Goal: Find specific page/section: Find specific page/section

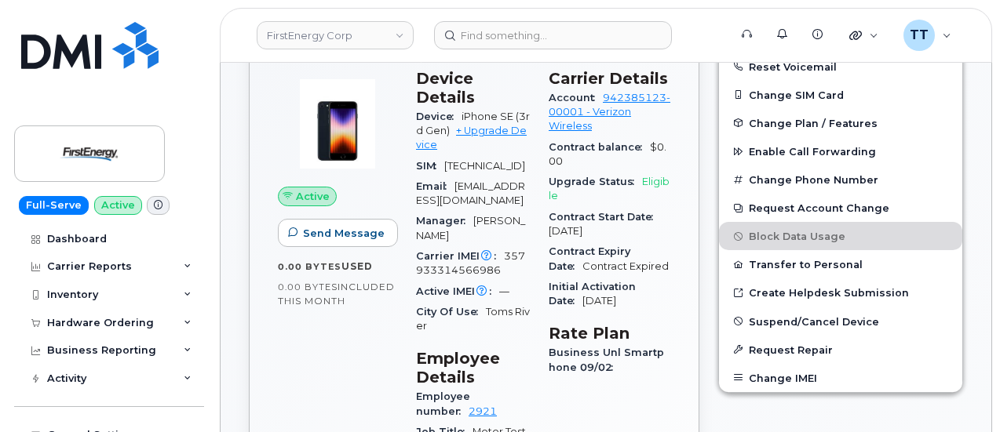
scroll to position [235, 0]
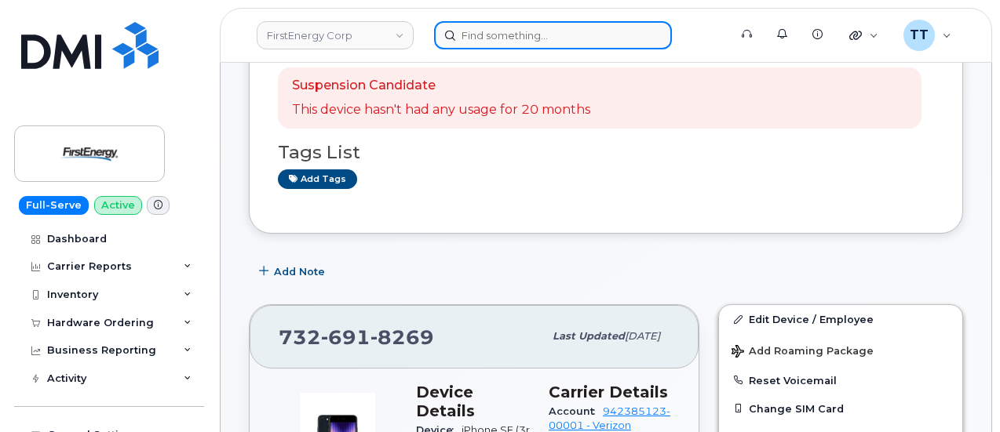
click at [526, 33] on input at bounding box center [553, 35] width 238 height 28
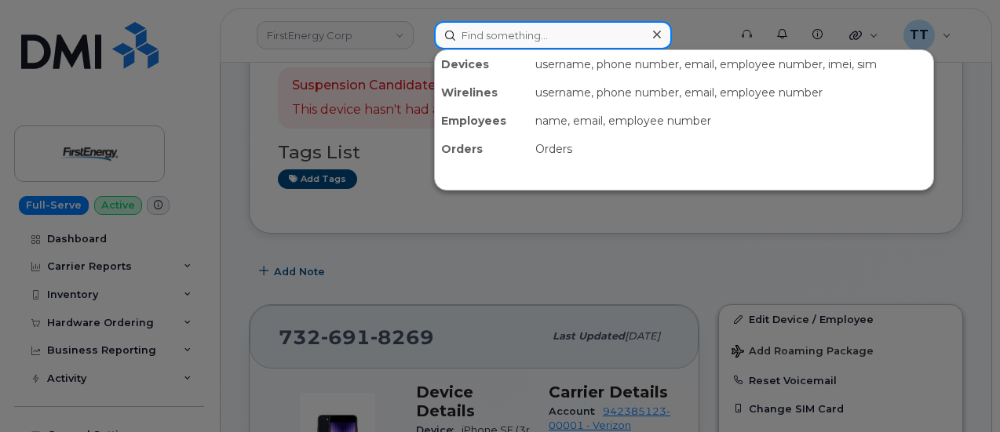
drag, startPoint x: 513, startPoint y: 56, endPoint x: 496, endPoint y: 32, distance: 29.2
paste input "402-594-4812"
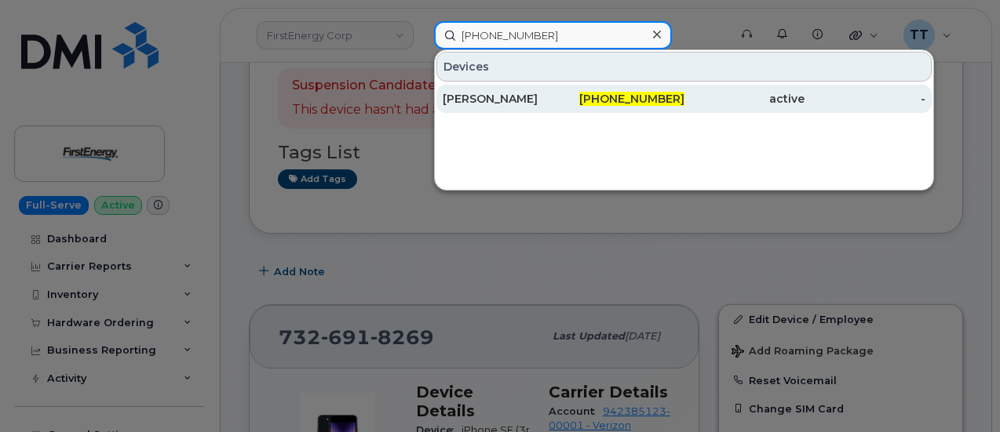
type input "402-594-4812"
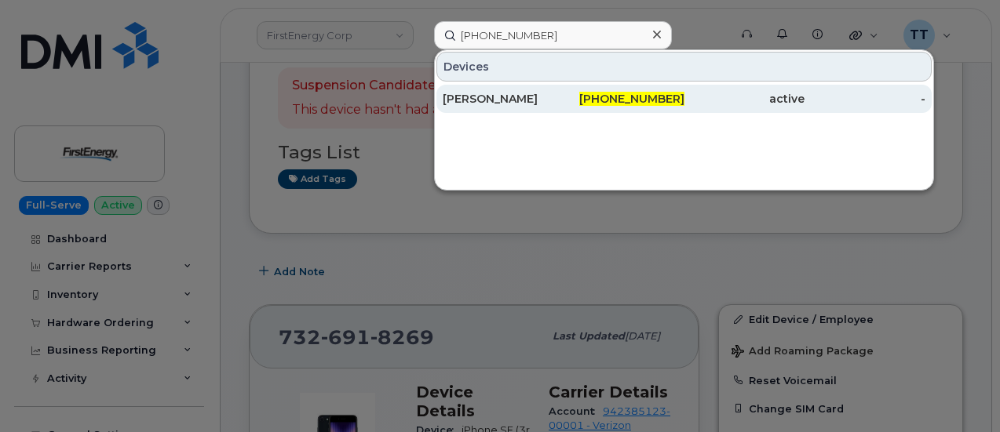
click at [497, 102] on div "JAMES DAVIS" at bounding box center [503, 99] width 121 height 16
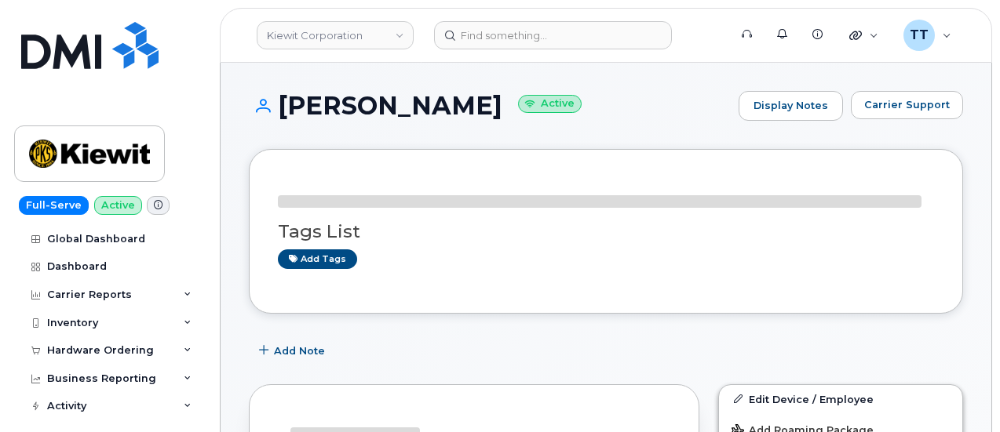
click at [408, 112] on h1 "JAMES DAVIS Active" at bounding box center [490, 105] width 482 height 27
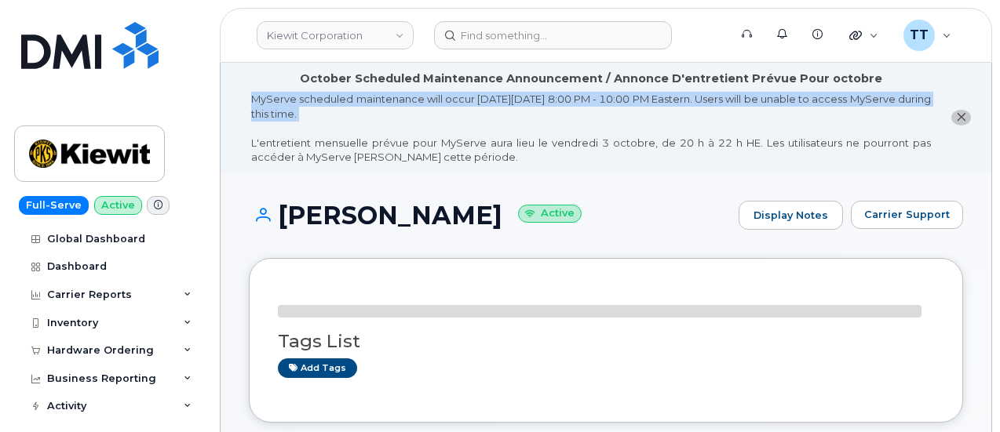
click at [408, 112] on div "MyServe scheduled maintenance will occur on Friday October 3rd, 8:00 PM - 10:00…" at bounding box center [591, 128] width 680 height 73
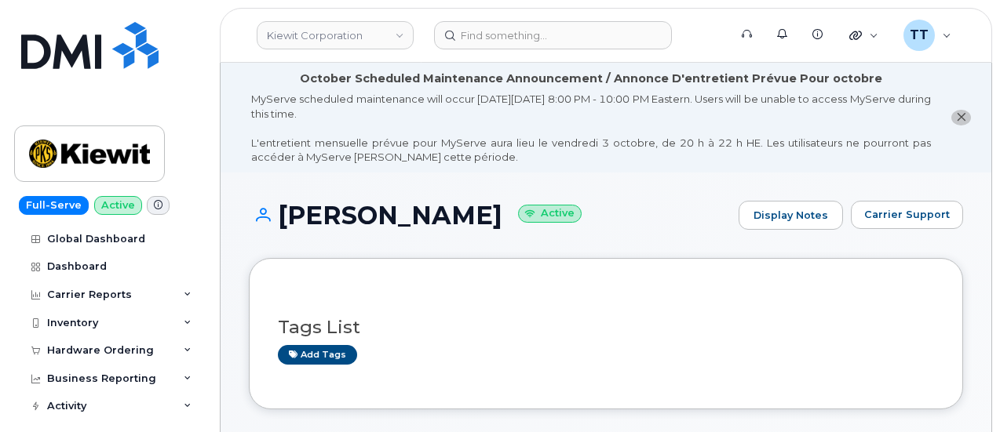
click at [372, 213] on h1 "JAMES DAVIS Active" at bounding box center [490, 215] width 482 height 27
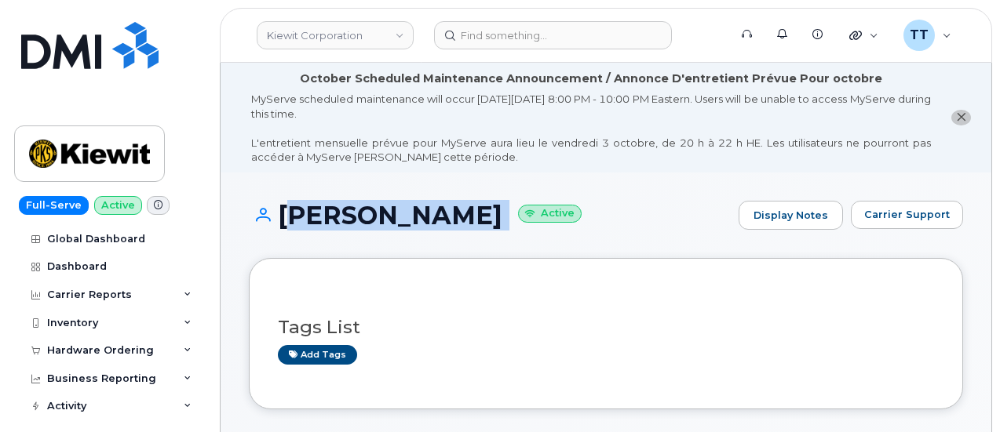
click at [372, 213] on h1 "JAMES DAVIS Active" at bounding box center [490, 215] width 482 height 27
copy h1 "JAMES DAVIS"
click at [421, 232] on div "JAMES DAVIS Active Display Notes Carrier Support" at bounding box center [606, 230] width 714 height 58
click at [408, 241] on div "JAMES DAVIS Active Display Notes Carrier Support" at bounding box center [606, 230] width 714 height 58
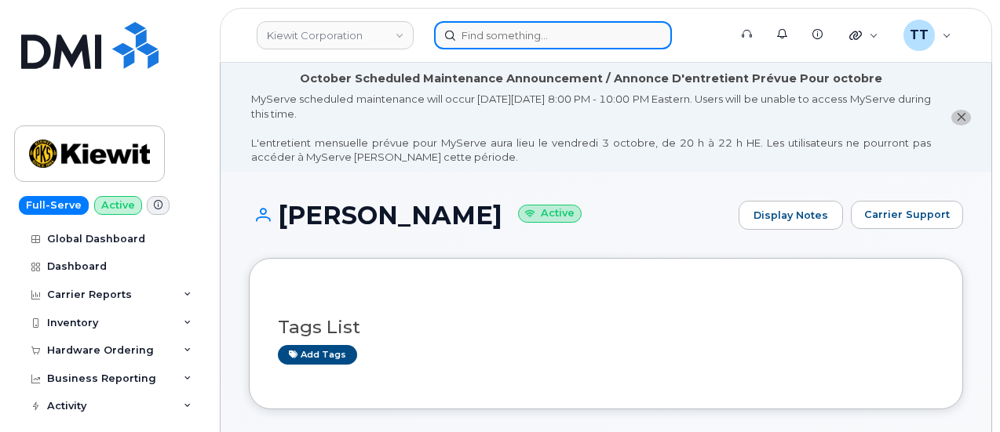
click at [482, 36] on input at bounding box center [553, 35] width 238 height 28
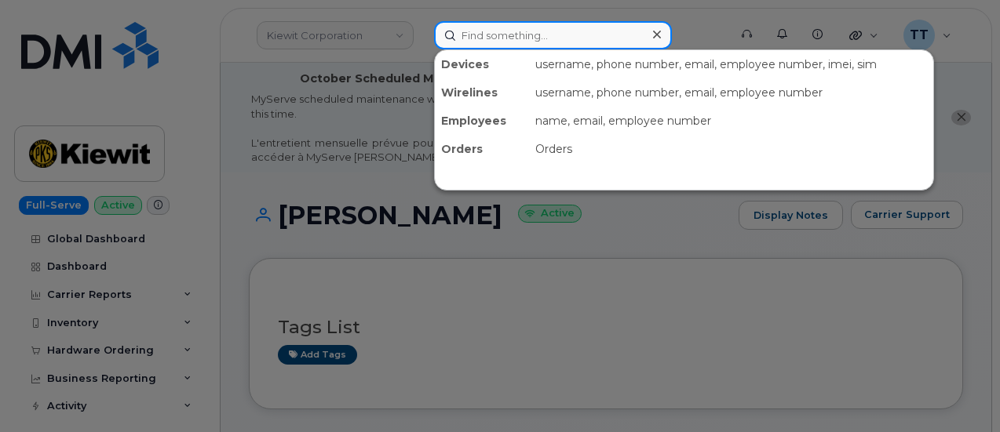
paste input "402-594-4812"
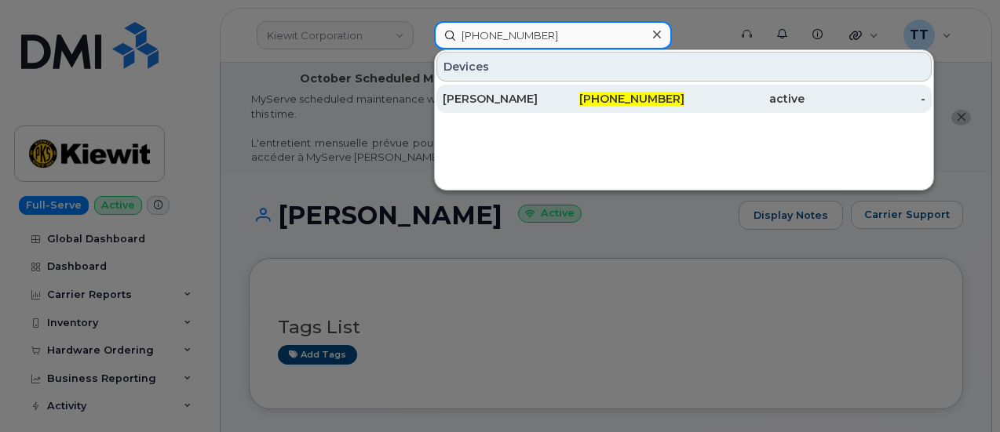
type input "402-594-4812"
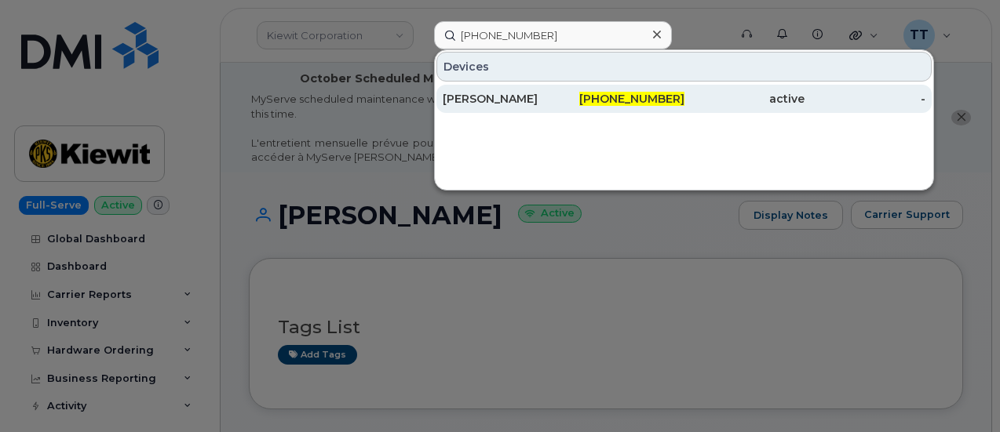
click at [485, 91] on div "JAMES DAVIS" at bounding box center [503, 99] width 121 height 16
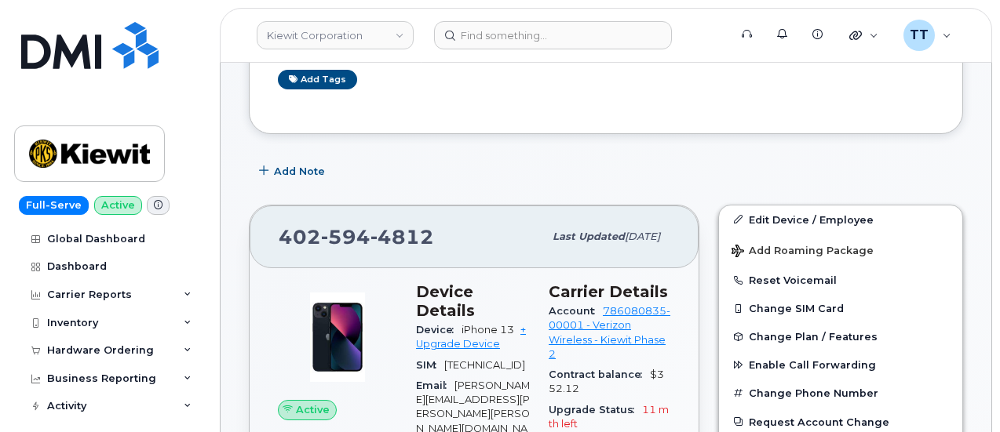
scroll to position [314, 0]
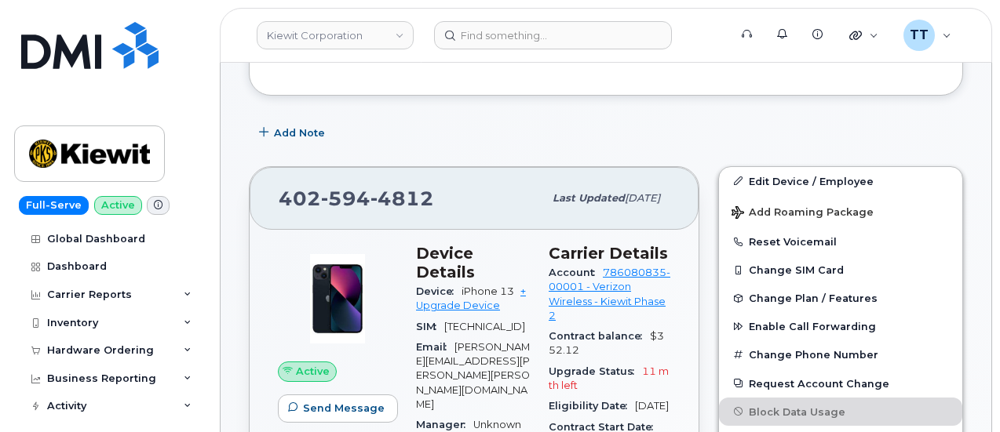
click at [366, 198] on span "594" at bounding box center [345, 199] width 49 height 24
copy span "402 594 4812"
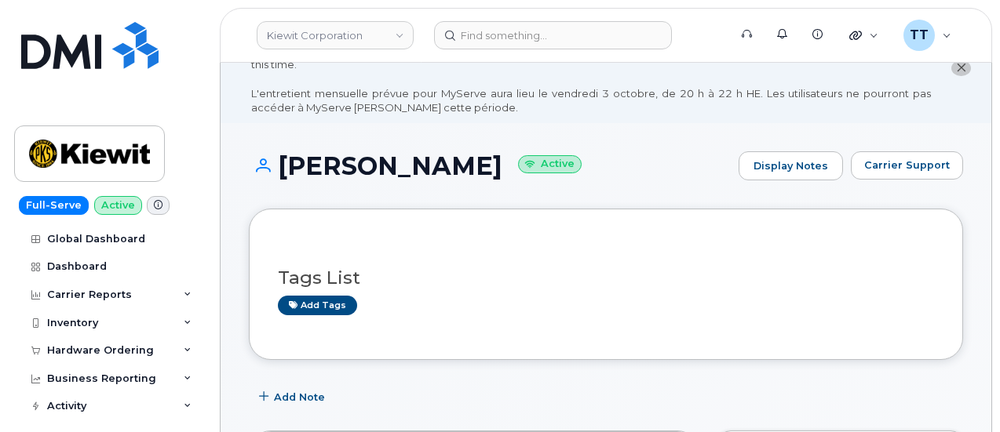
scroll to position [0, 0]
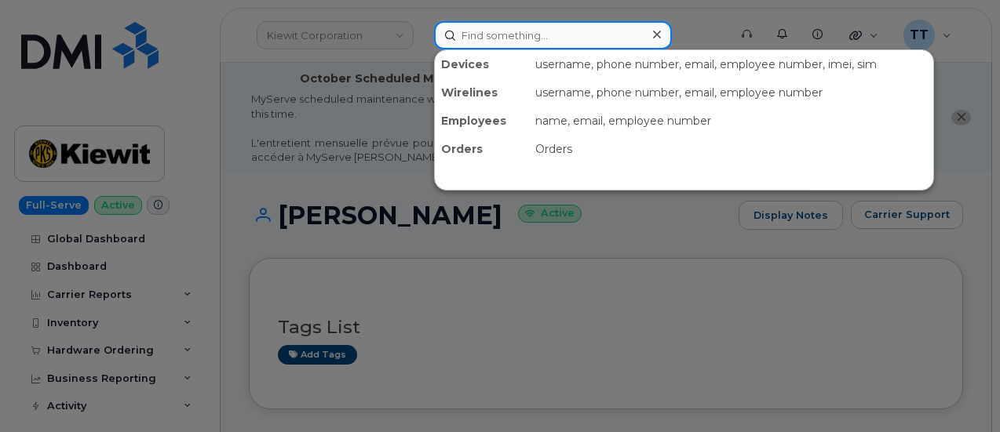
click at [515, 37] on input at bounding box center [553, 35] width 238 height 28
paste input "808-445-2176"
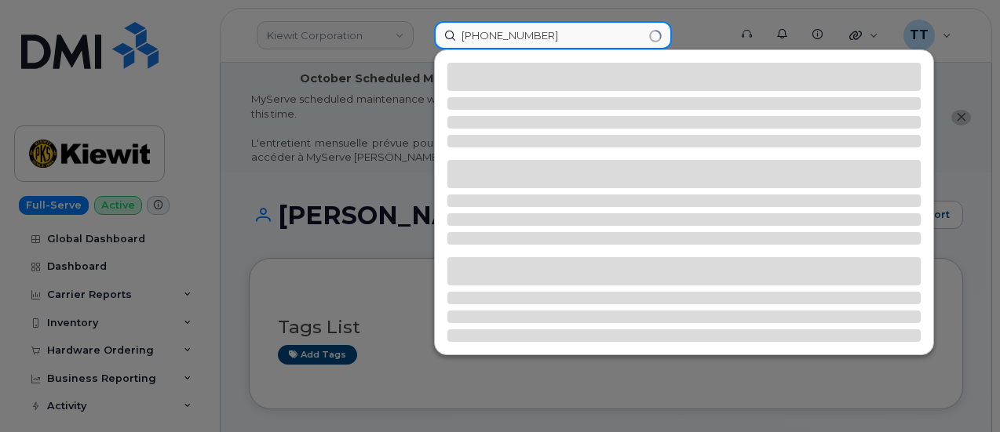
type input "808-445-2176"
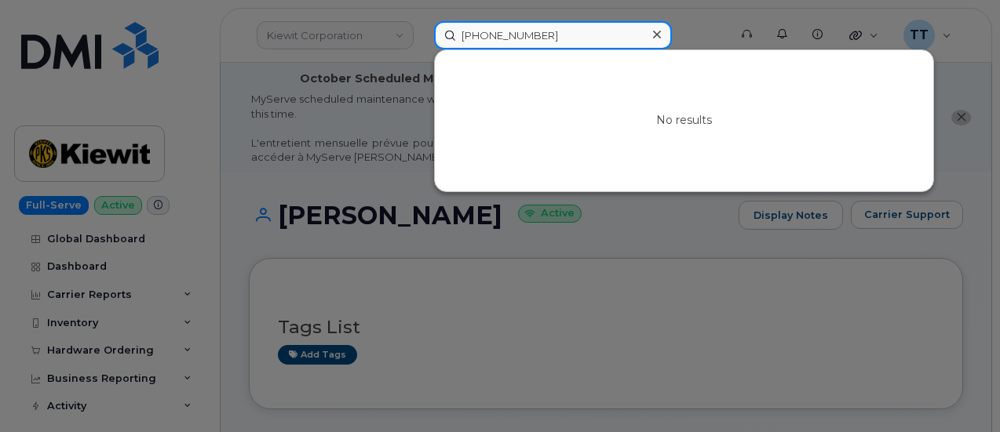
click at [506, 34] on input "808-445-2176" at bounding box center [553, 35] width 238 height 28
paste input "707-903-0119"
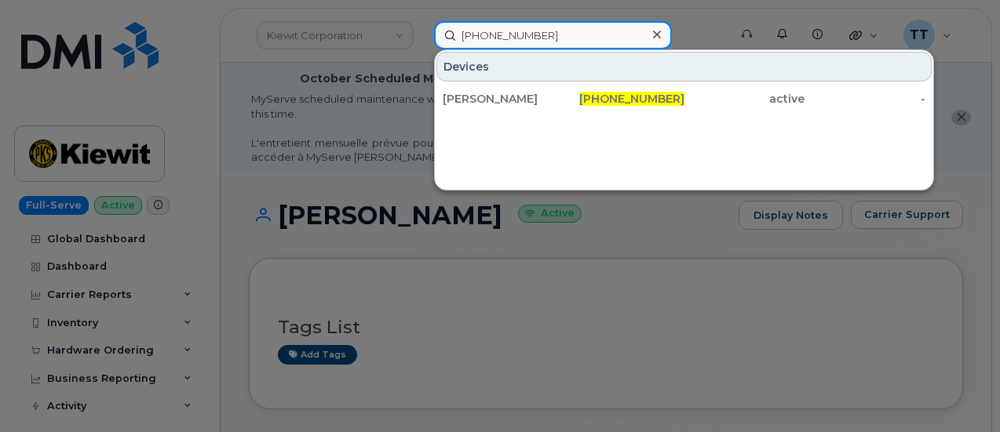
type input "707-903-0119"
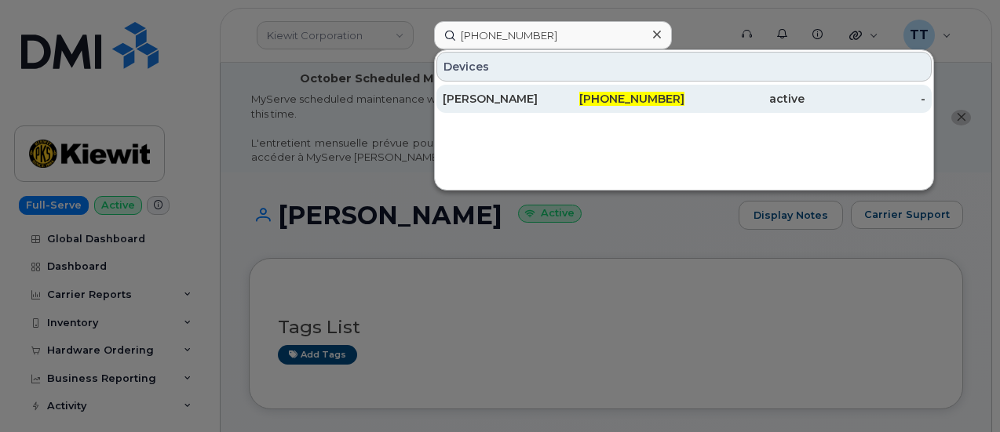
click at [508, 92] on div "ERIC LEPPING" at bounding box center [503, 99] width 121 height 16
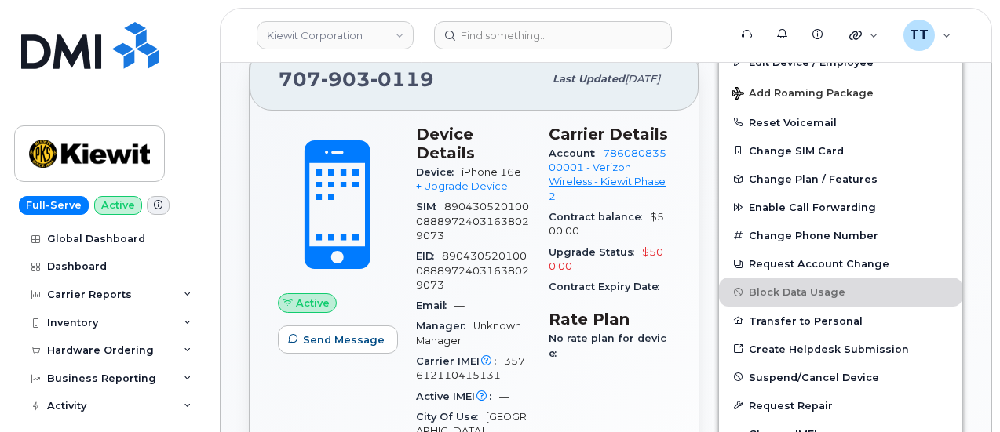
scroll to position [471, 0]
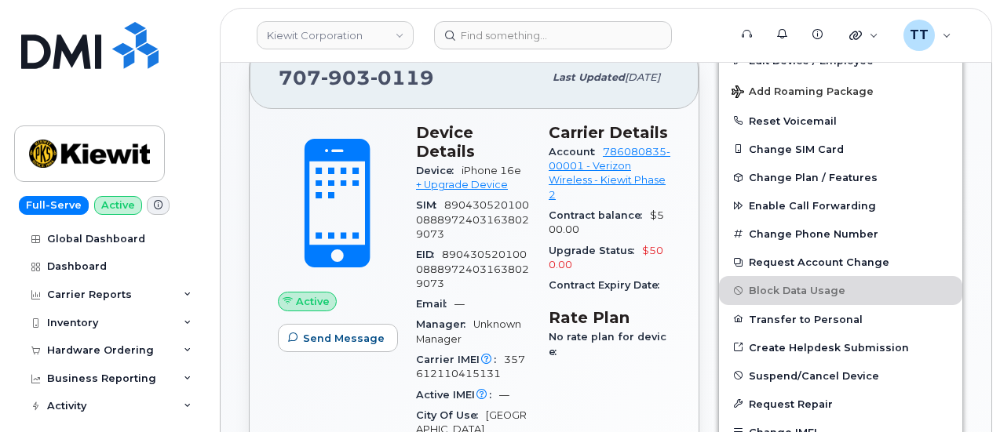
click at [512, 354] on span "357612110415131" at bounding box center [470, 367] width 109 height 26
copy span "357612110415131"
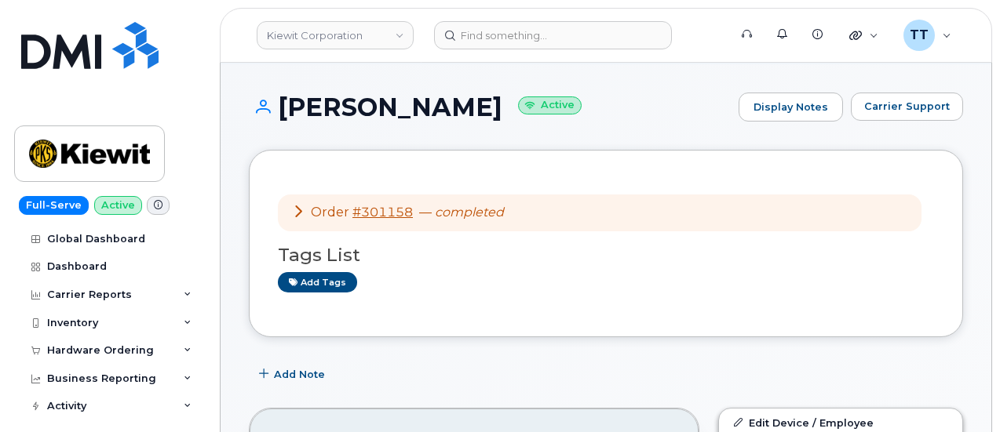
scroll to position [0, 0]
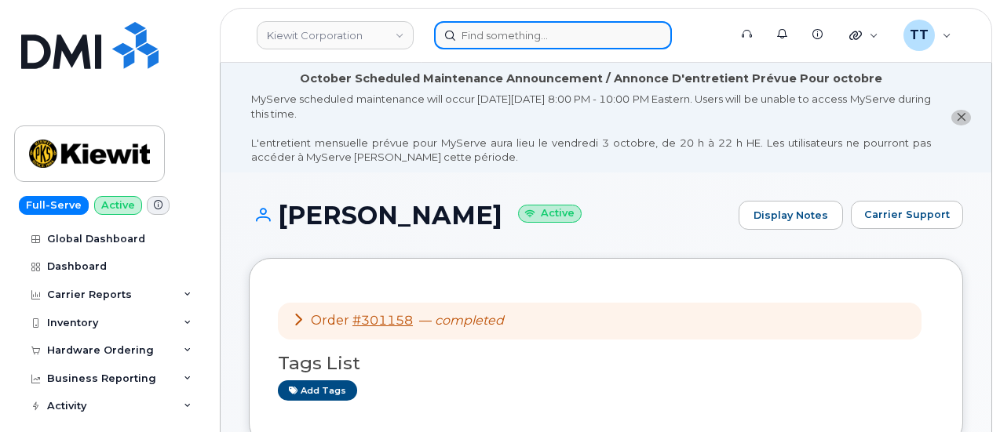
click at [505, 49] on div at bounding box center [576, 35] width 284 height 28
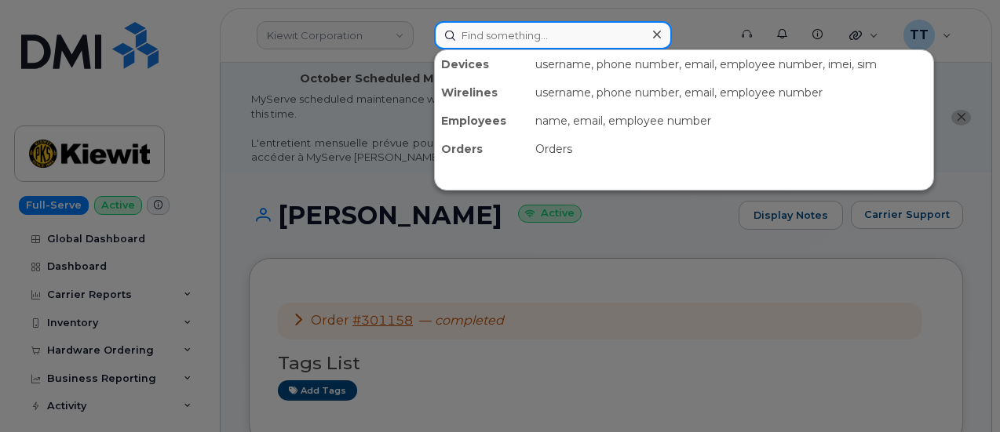
click at [512, 38] on input at bounding box center [553, 35] width 238 height 28
paste input "417-470-7731"
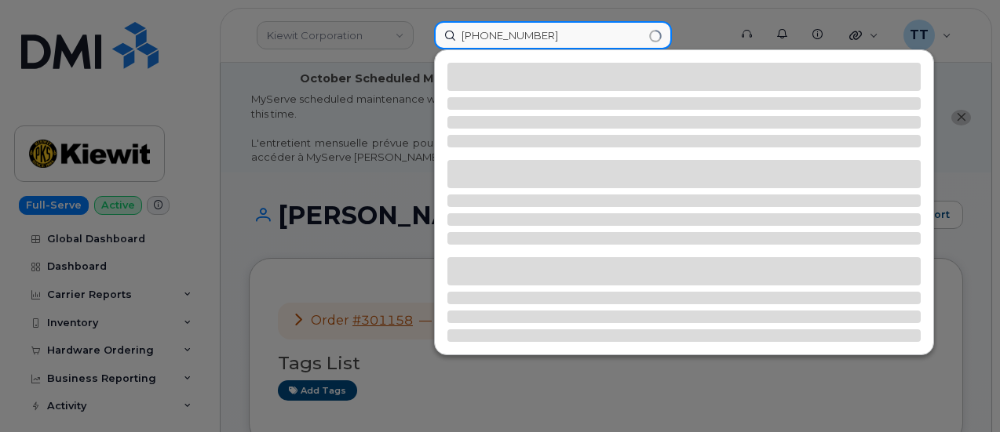
type input "417-470-7731"
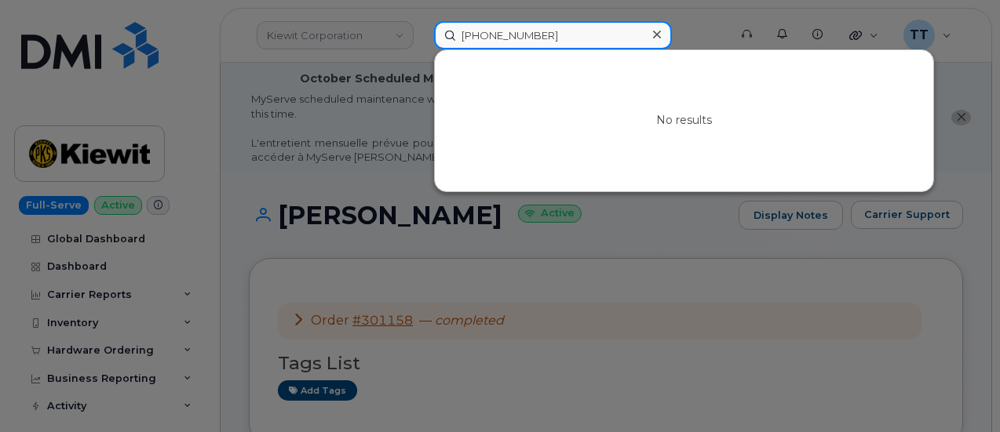
click at [560, 30] on input "417-470-7731" at bounding box center [553, 35] width 238 height 28
click at [513, 42] on input "417-470-7731" at bounding box center [553, 35] width 238 height 28
paste input "303-641-0938"
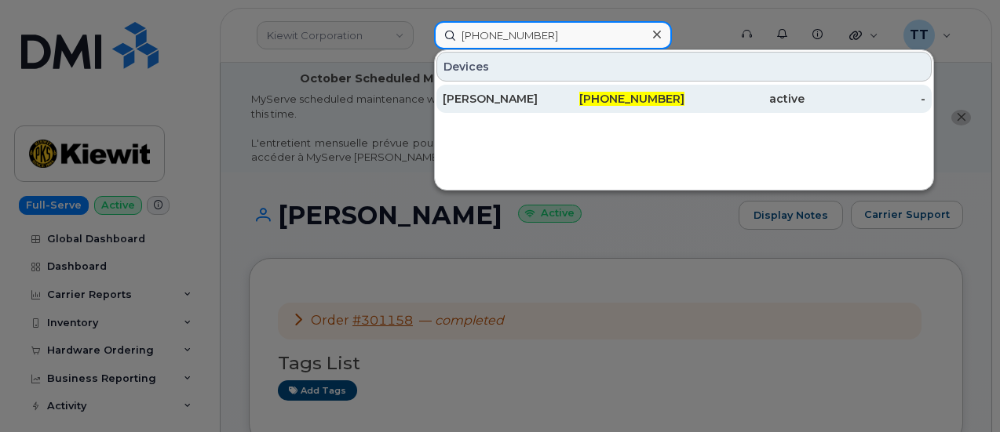
type input "303-641-0938"
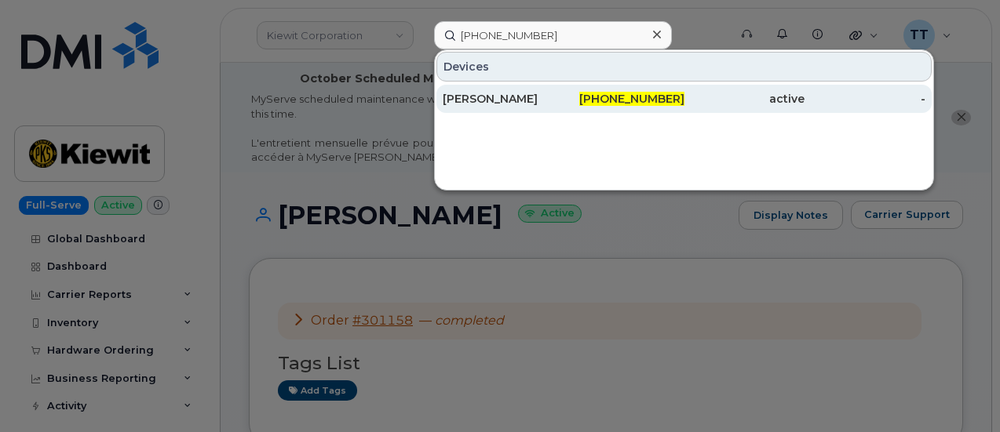
click at [540, 97] on div "CHRISTOPHER POLK" at bounding box center [503, 99] width 121 height 16
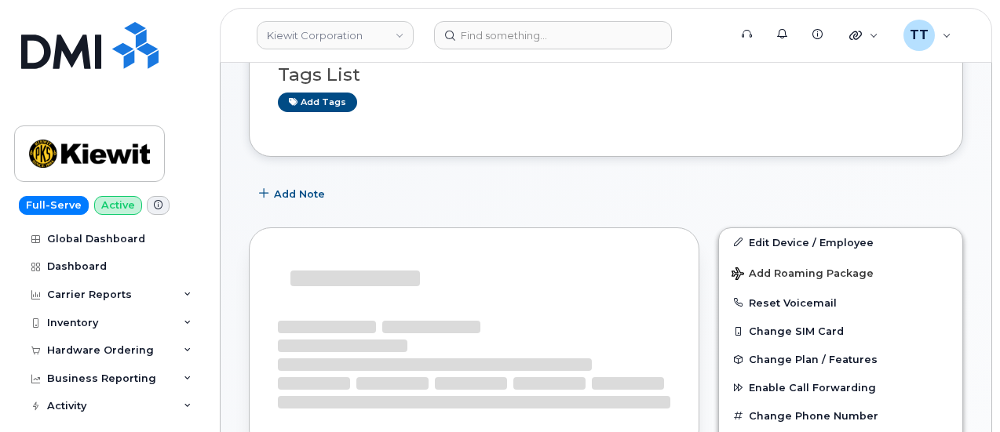
scroll to position [267, 0]
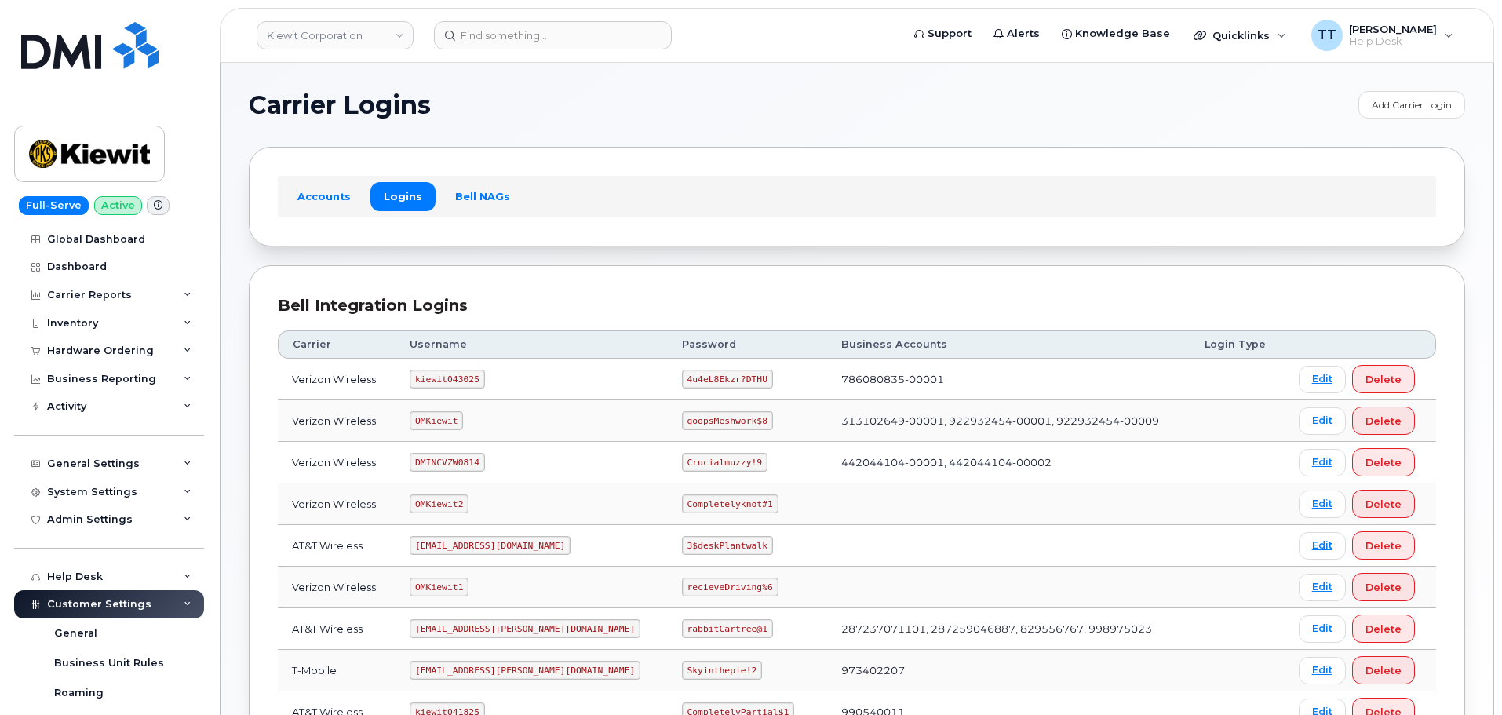
click at [439, 377] on code "kiewit043025" at bounding box center [447, 379] width 75 height 19
copy code "kiewit043025"
click at [682, 378] on code "4u4eL8Ekzr?DTHU" at bounding box center [727, 379] width 91 height 19
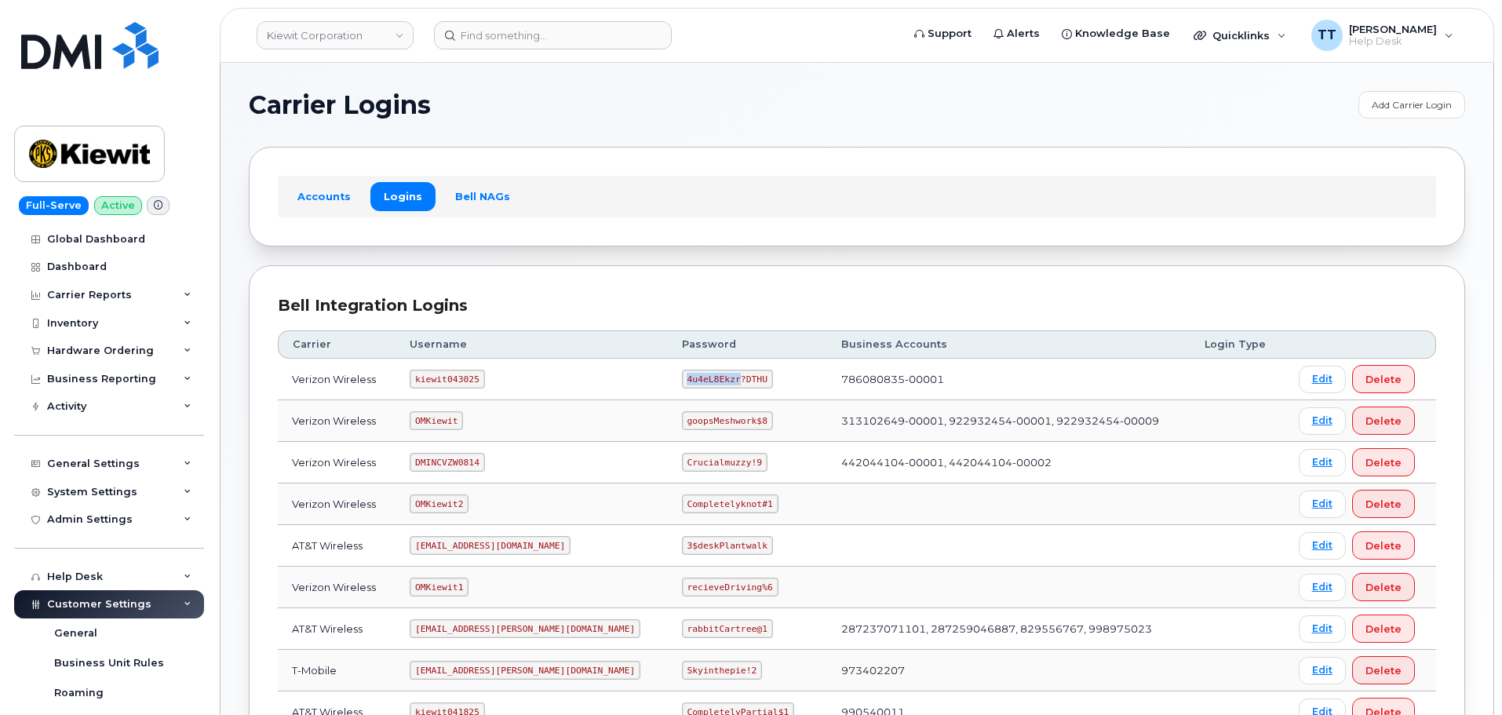
click at [682, 378] on code "4u4eL8Ekzr?DTHU" at bounding box center [727, 379] width 91 height 19
copy code "4u4eL8Ekzr?DTHU"
drag, startPoint x: 725, startPoint y: 397, endPoint x: 657, endPoint y: 381, distance: 70.0
click at [682, 382] on code "4u4eL8Ekzr?DTHU" at bounding box center [727, 379] width 91 height 19
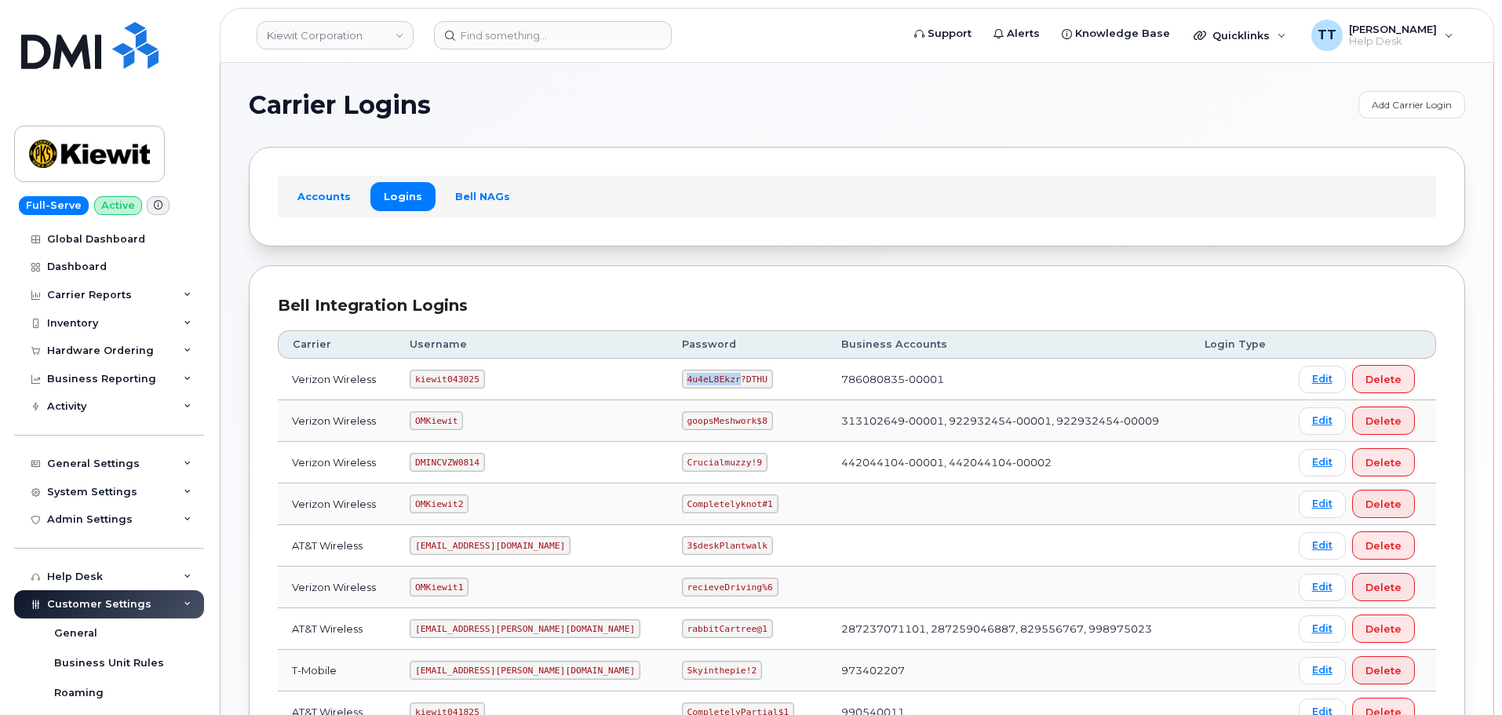
click at [682, 381] on code "4u4eL8Ekzr?DTHU" at bounding box center [727, 379] width 91 height 19
